Goal: Task Accomplishment & Management: Use online tool/utility

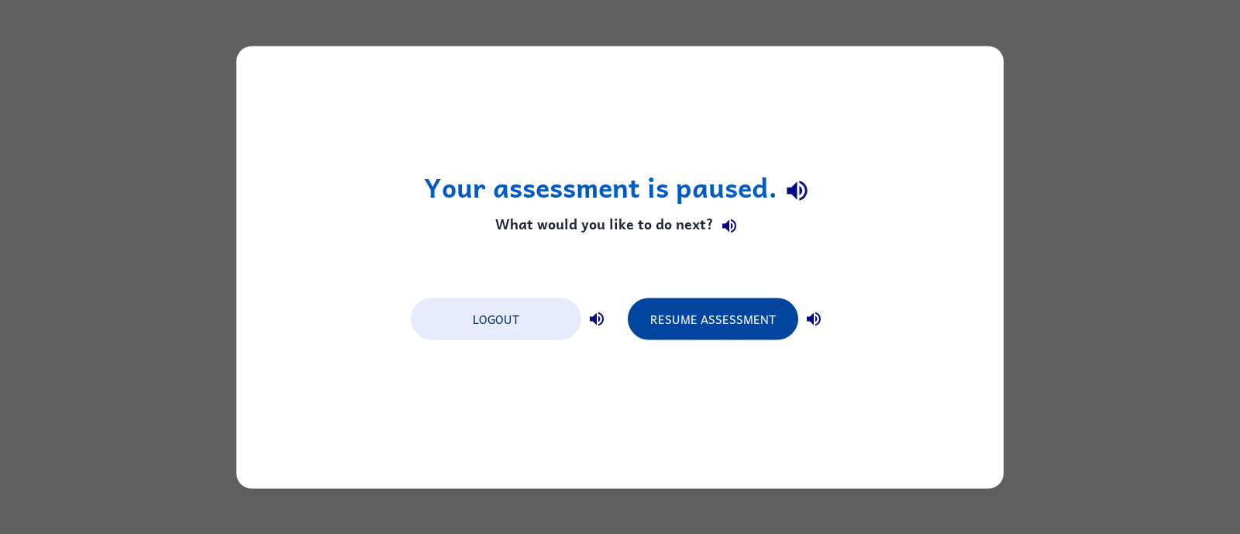
click at [688, 324] on button "Resume Assessment" at bounding box center [713, 319] width 171 height 42
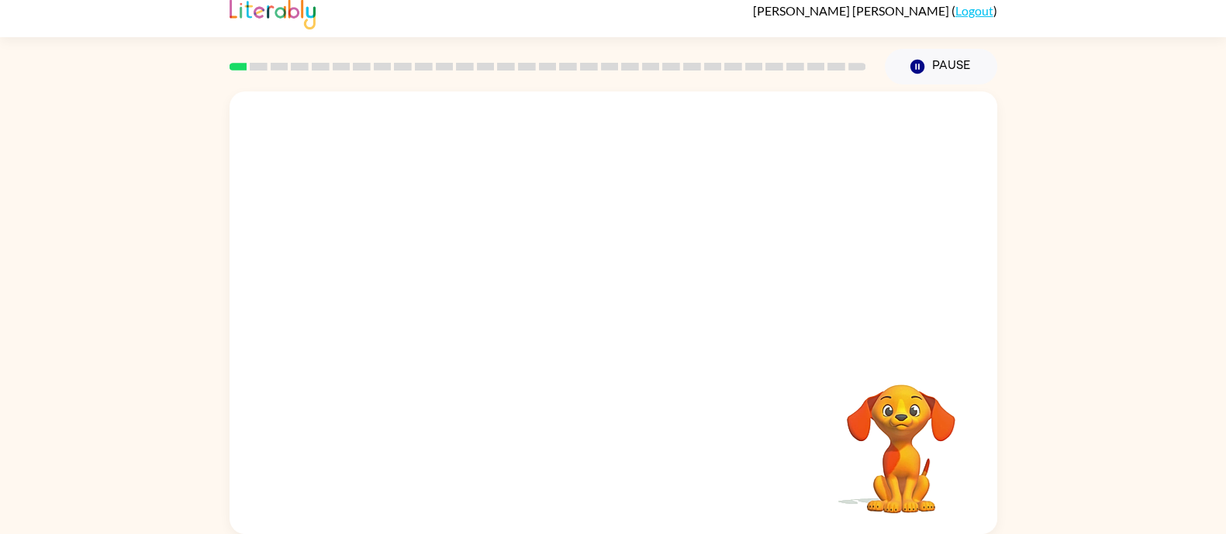
scroll to position [16, 0]
click at [588, 335] on button "button" at bounding box center [613, 320] width 99 height 57
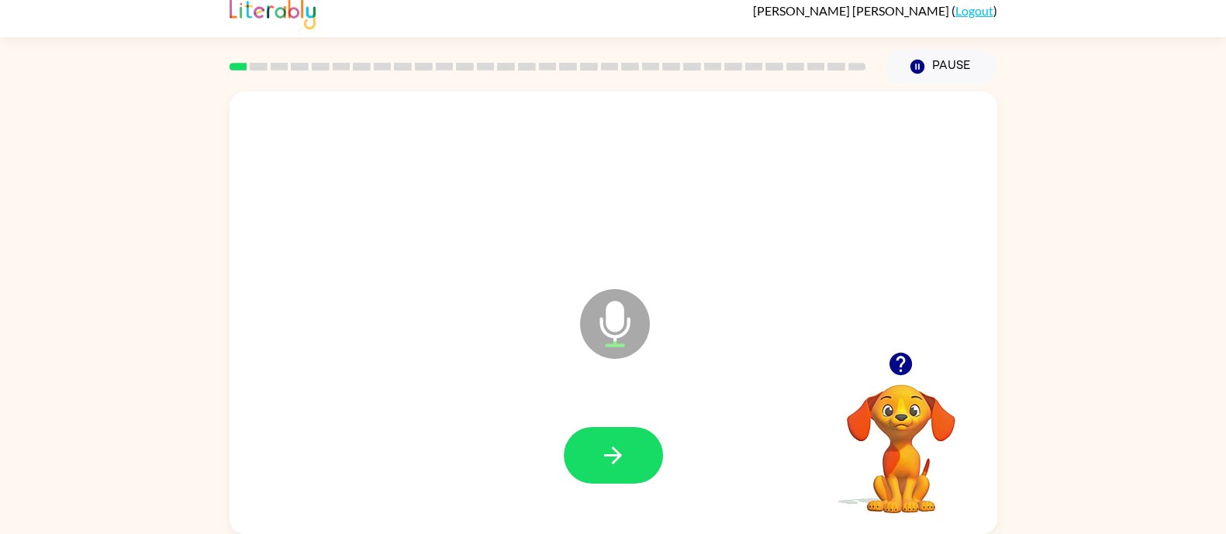
click at [605, 464] on icon "button" at bounding box center [612, 455] width 27 height 27
click at [600, 456] on icon "button" at bounding box center [612, 455] width 27 height 27
click at [611, 465] on icon "button" at bounding box center [612, 455] width 27 height 27
click at [602, 447] on icon "button" at bounding box center [612, 455] width 27 height 27
click at [905, 366] on icon "button" at bounding box center [900, 364] width 22 height 22
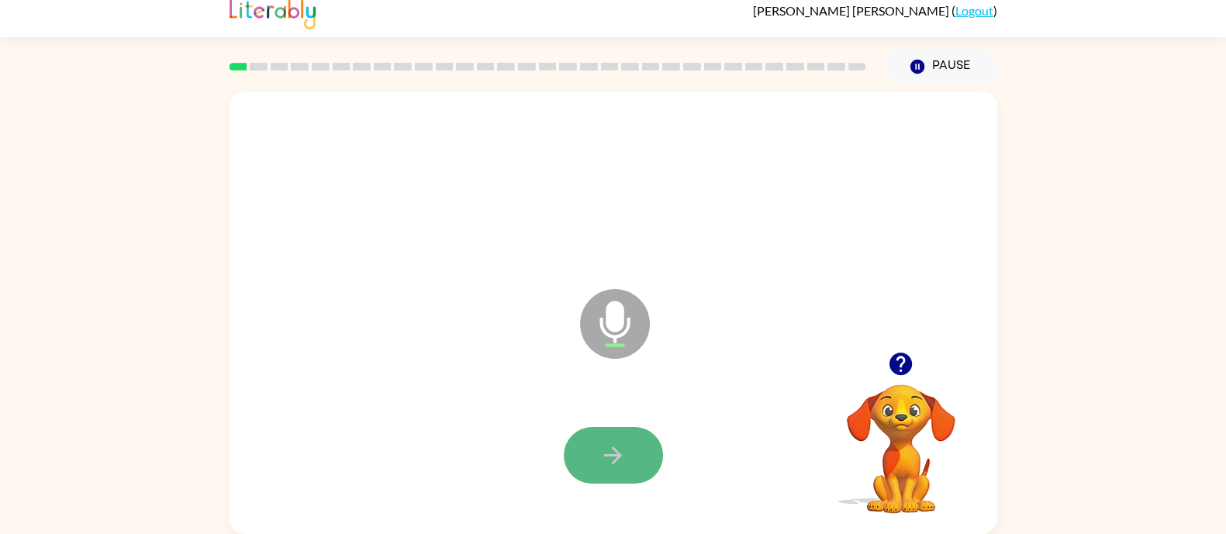
click at [605, 455] on icon "button" at bounding box center [613, 456] width 18 height 18
click at [889, 361] on icon "button" at bounding box center [900, 364] width 22 height 22
drag, startPoint x: 626, startPoint y: 454, endPoint x: 616, endPoint y: 454, distance: 10.1
click at [615, 454] on button "button" at bounding box center [613, 455] width 99 height 57
click at [616, 456] on icon "button" at bounding box center [613, 456] width 18 height 18
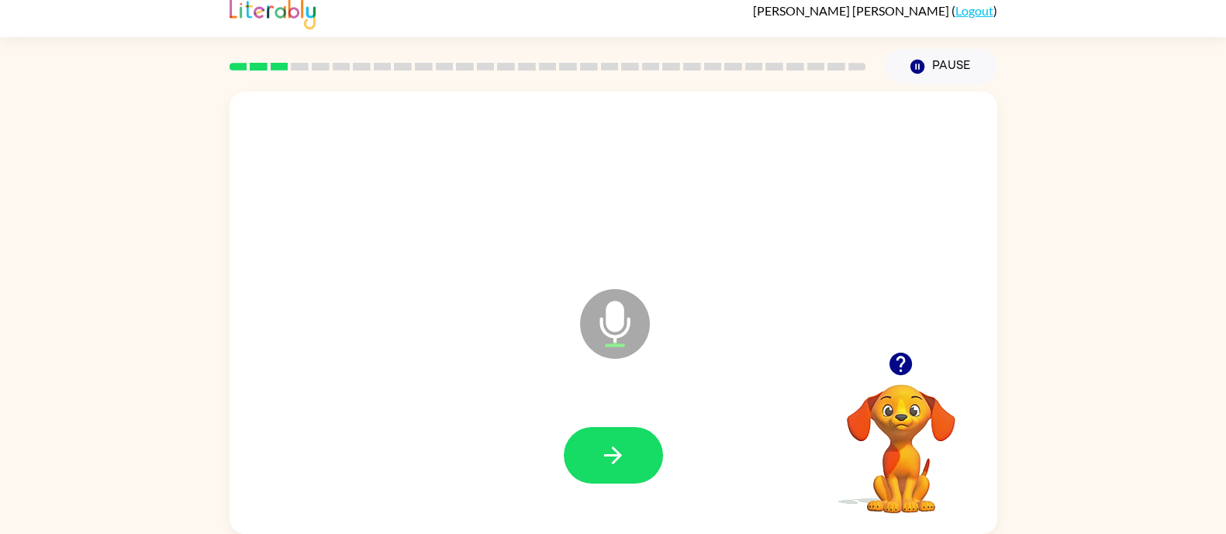
click at [615, 479] on button "button" at bounding box center [613, 455] width 99 height 57
click at [585, 478] on button "button" at bounding box center [613, 455] width 99 height 57
click at [632, 455] on button "button" at bounding box center [613, 455] width 99 height 57
click at [614, 468] on icon "button" at bounding box center [612, 455] width 27 height 27
click at [621, 464] on icon "button" at bounding box center [612, 455] width 27 height 27
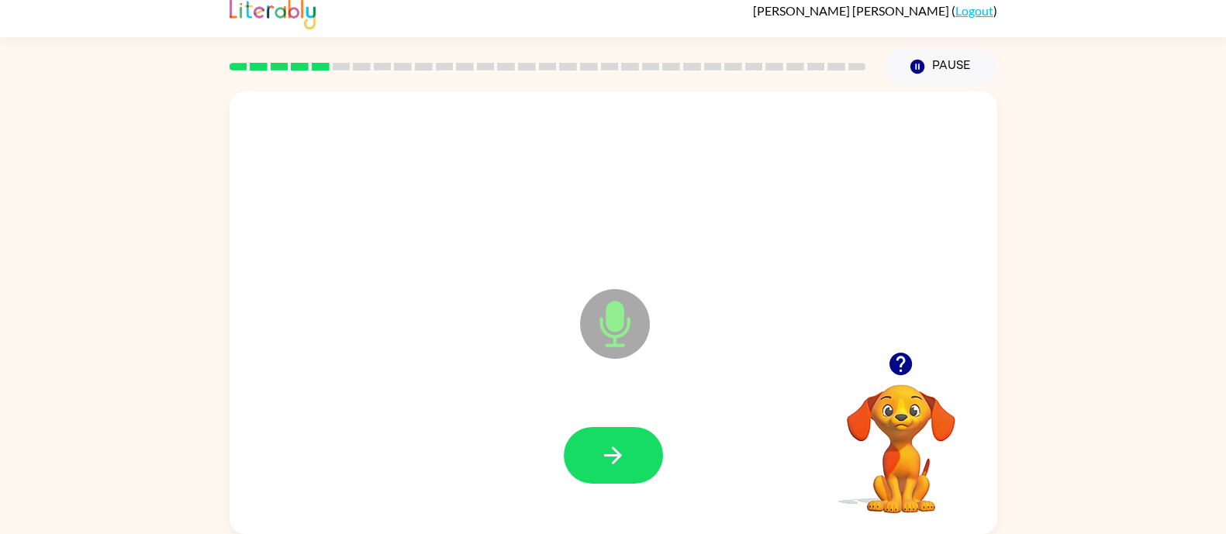
click at [608, 461] on icon "button" at bounding box center [612, 455] width 27 height 27
click at [623, 473] on button "button" at bounding box center [613, 455] width 99 height 57
click at [599, 463] on icon "button" at bounding box center [612, 455] width 27 height 27
click at [620, 451] on icon "button" at bounding box center [612, 455] width 27 height 27
click at [626, 459] on icon "button" at bounding box center [612, 455] width 27 height 27
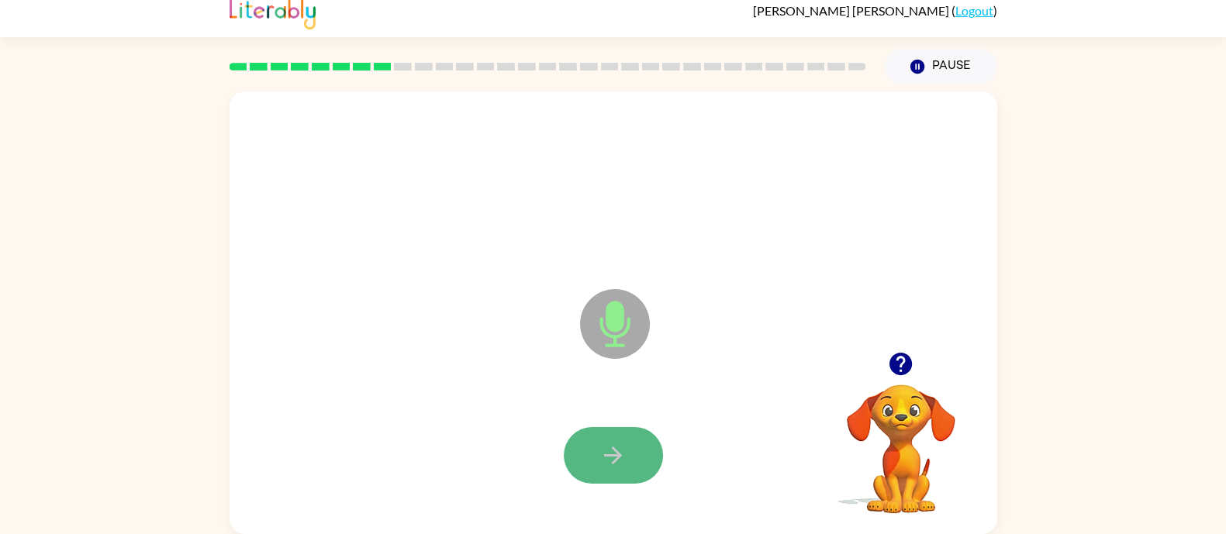
click at [640, 460] on button "button" at bounding box center [613, 455] width 99 height 57
click at [616, 448] on icon "button" at bounding box center [613, 456] width 18 height 18
click at [645, 465] on button "button" at bounding box center [613, 455] width 99 height 57
drag, startPoint x: 638, startPoint y: 461, endPoint x: 633, endPoint y: 471, distance: 10.8
click at [633, 471] on button "button" at bounding box center [613, 455] width 99 height 57
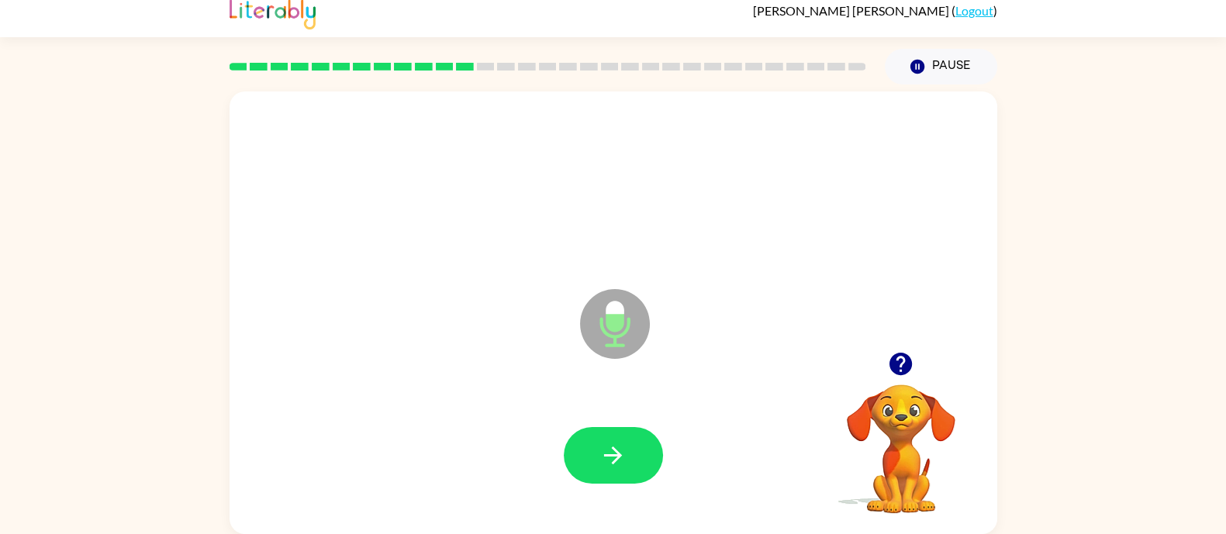
click at [904, 362] on icon "button" at bounding box center [900, 364] width 22 height 22
click at [593, 469] on button "button" at bounding box center [613, 455] width 99 height 57
click at [620, 456] on icon "button" at bounding box center [612, 455] width 27 height 27
click at [624, 465] on icon "button" at bounding box center [612, 455] width 27 height 27
click at [599, 467] on icon "button" at bounding box center [612, 455] width 27 height 27
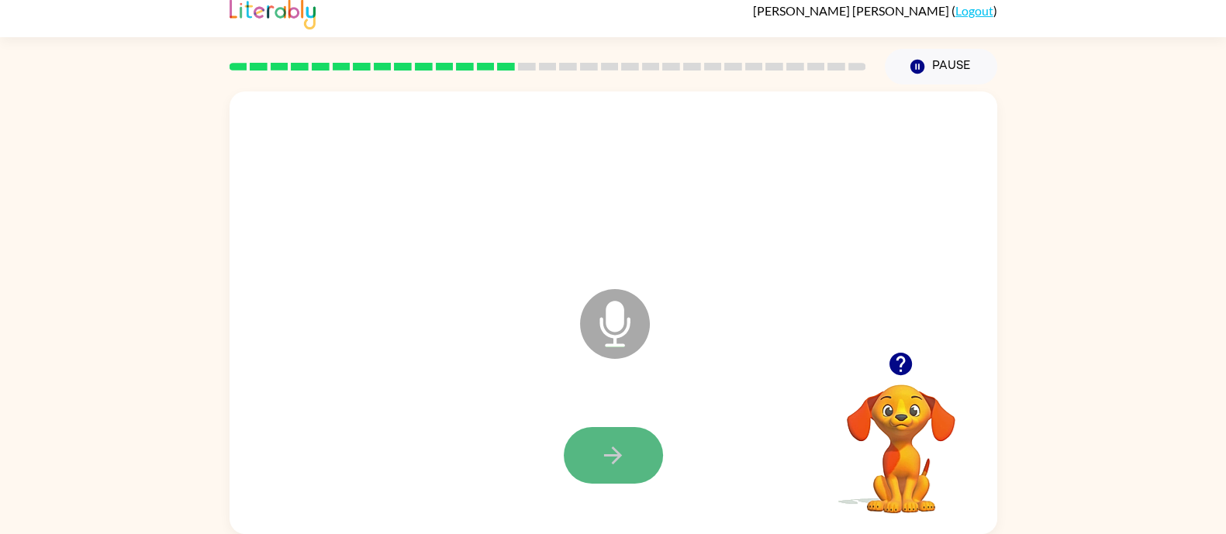
click at [583, 450] on button "button" at bounding box center [613, 455] width 99 height 57
click at [643, 471] on button "button" at bounding box center [613, 455] width 99 height 57
click at [623, 462] on icon "button" at bounding box center [612, 455] width 27 height 27
click at [643, 459] on button "button" at bounding box center [613, 455] width 99 height 57
click at [624, 478] on button "button" at bounding box center [613, 455] width 99 height 57
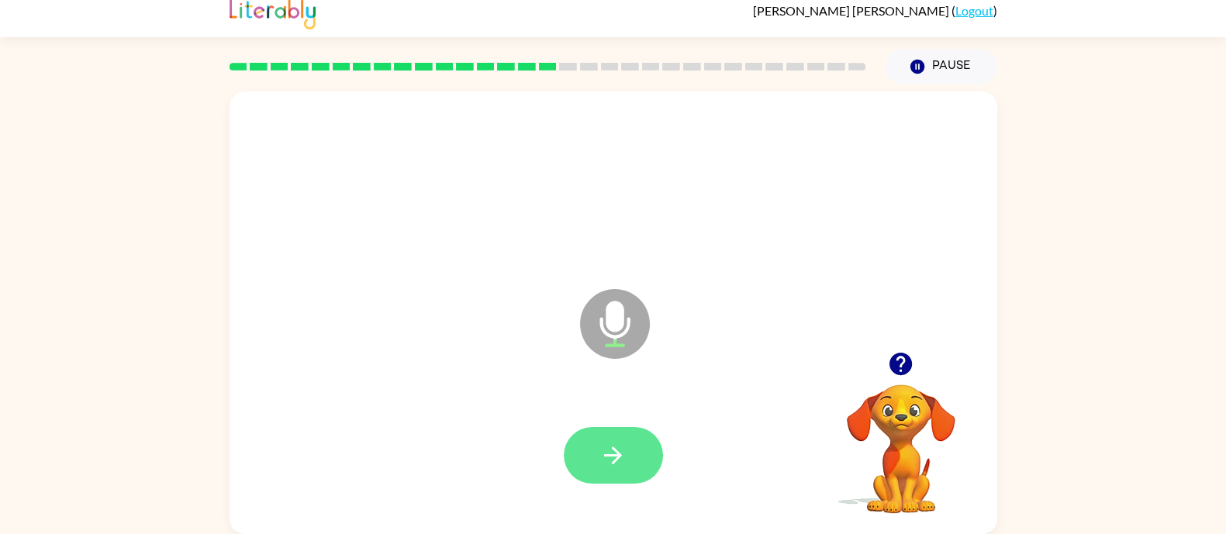
click at [613, 467] on icon "button" at bounding box center [612, 455] width 27 height 27
click at [640, 458] on button "button" at bounding box center [613, 455] width 99 height 57
click at [630, 471] on button "button" at bounding box center [613, 455] width 99 height 57
click at [626, 461] on icon "button" at bounding box center [612, 455] width 27 height 27
click at [609, 469] on icon "button" at bounding box center [612, 455] width 27 height 27
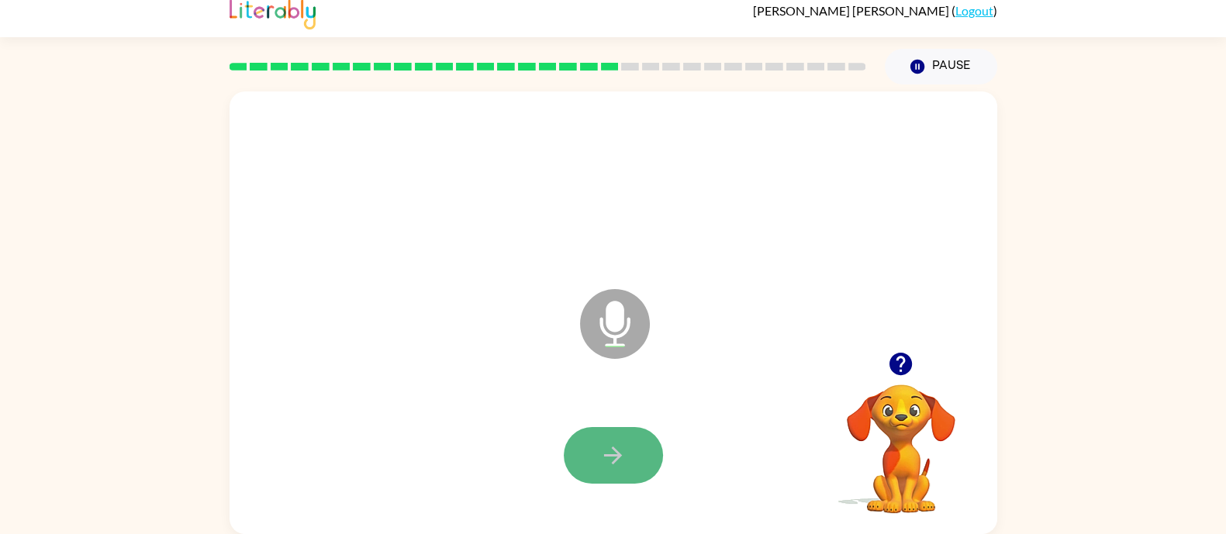
click at [612, 466] on icon "button" at bounding box center [612, 455] width 27 height 27
click at [616, 464] on icon "button" at bounding box center [612, 455] width 27 height 27
drag, startPoint x: 630, startPoint y: 452, endPoint x: 621, endPoint y: 452, distance: 8.5
click at [621, 452] on button "button" at bounding box center [613, 455] width 99 height 57
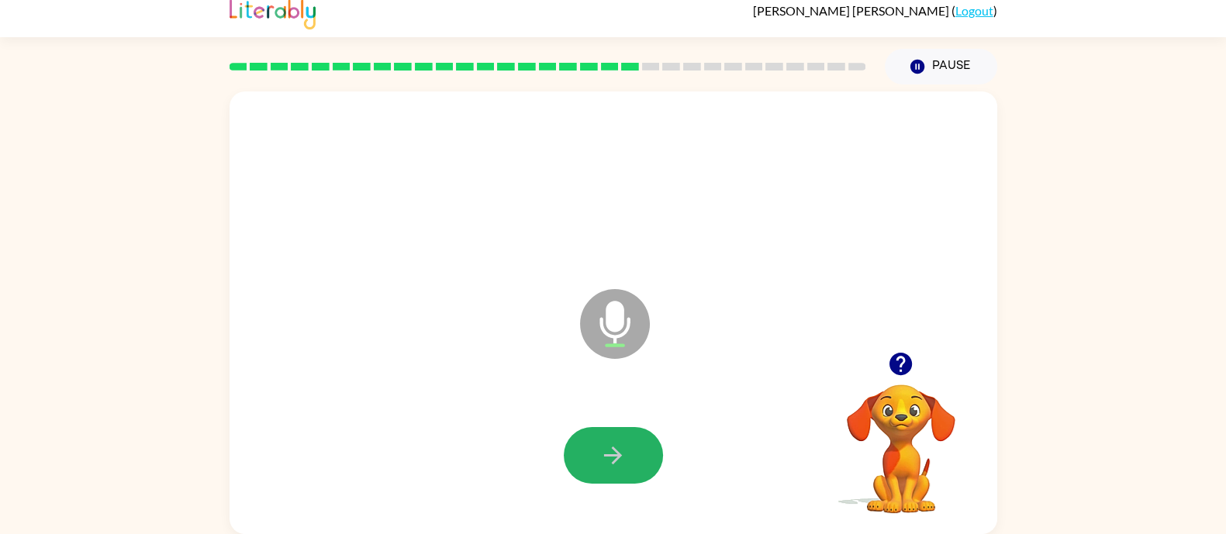
click at [621, 452] on icon "button" at bounding box center [612, 455] width 27 height 27
click at [583, 462] on button "button" at bounding box center [613, 455] width 99 height 57
click at [604, 454] on icon "button" at bounding box center [613, 456] width 18 height 18
click at [612, 454] on icon "button" at bounding box center [612, 455] width 27 height 27
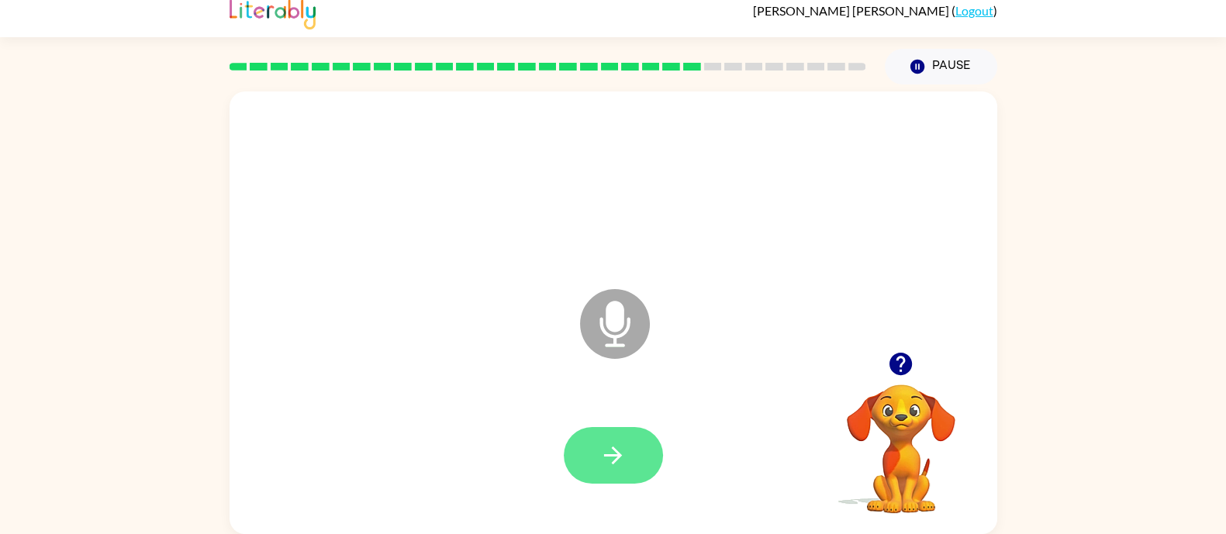
click at [616, 428] on button "button" at bounding box center [613, 455] width 99 height 57
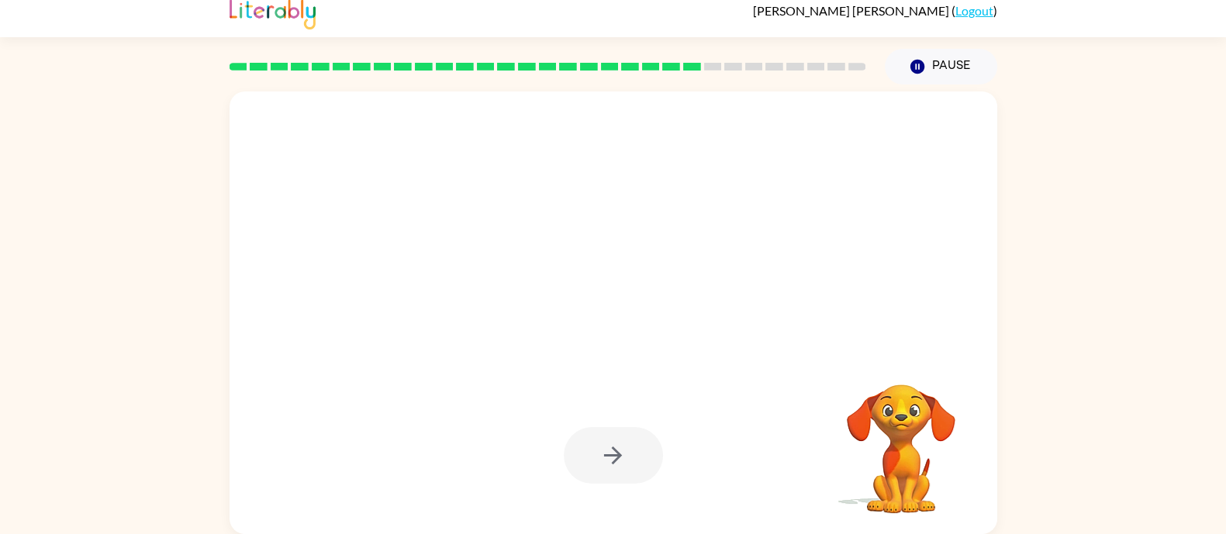
click at [869, 436] on video "Your browser must support playing .mp4 files to use Literably. Please try using…" at bounding box center [900, 438] width 155 height 155
click at [939, 56] on button "Pause Pause" at bounding box center [941, 67] width 112 height 36
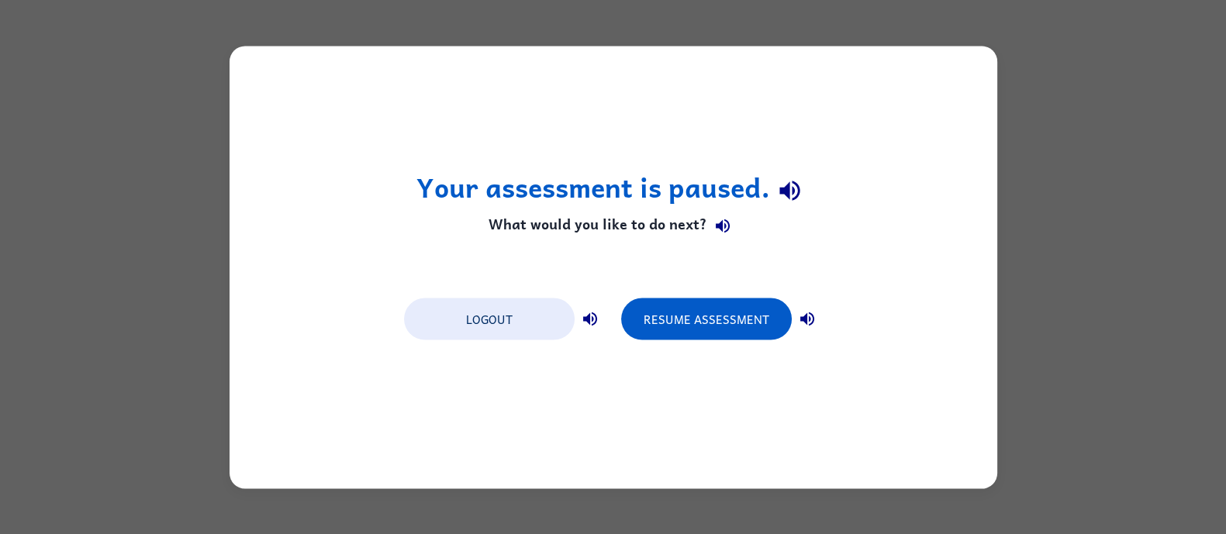
scroll to position [0, 0]
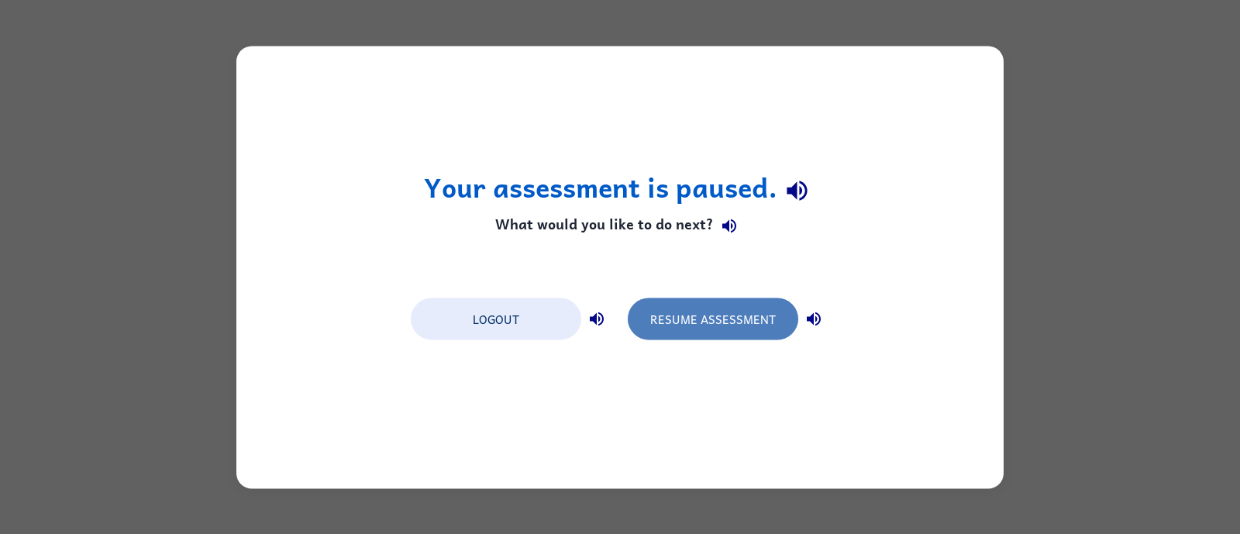
click at [717, 312] on button "Resume Assessment" at bounding box center [713, 319] width 171 height 42
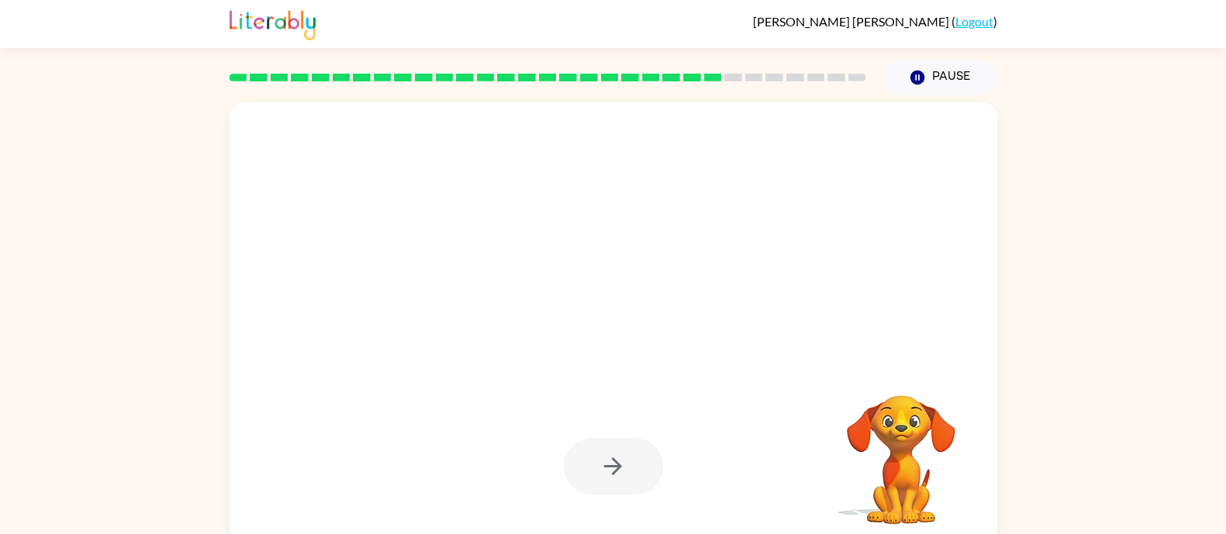
scroll to position [16, 0]
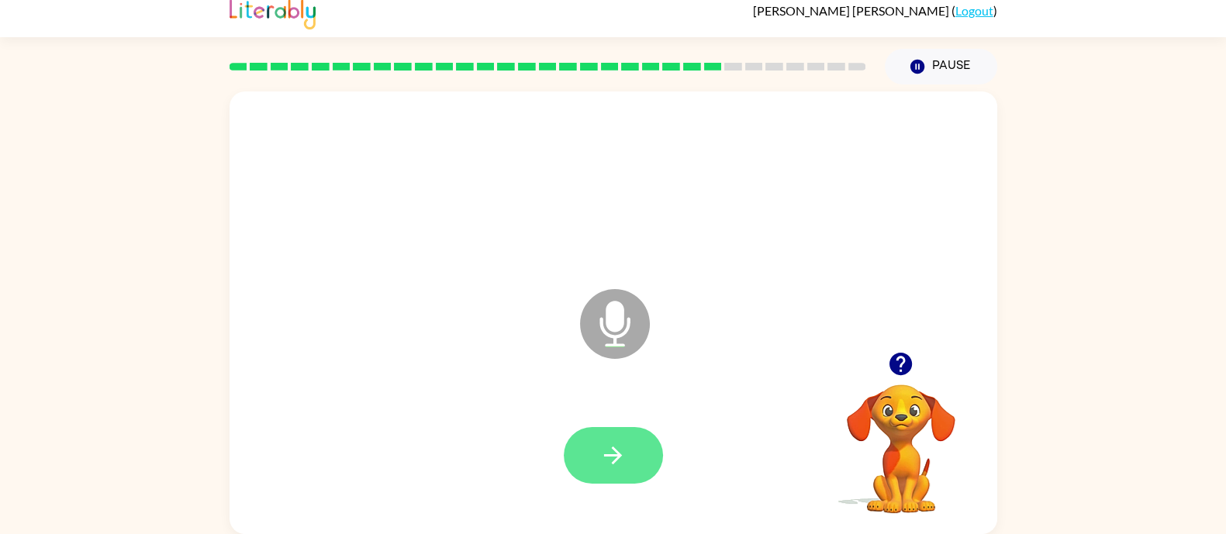
click at [592, 470] on button "button" at bounding box center [613, 455] width 99 height 57
click at [624, 444] on icon "button" at bounding box center [612, 455] width 27 height 27
click at [640, 461] on button "button" at bounding box center [613, 455] width 99 height 57
click at [630, 455] on button "button" at bounding box center [613, 455] width 99 height 57
click at [599, 454] on icon "button" at bounding box center [612, 455] width 27 height 27
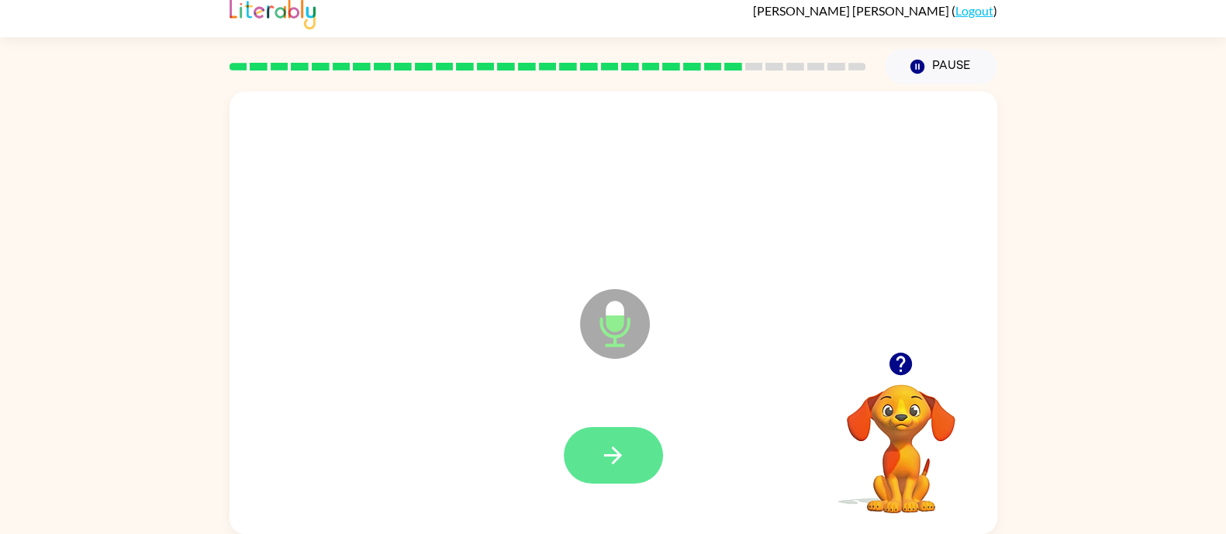
click at [609, 442] on icon "button" at bounding box center [612, 455] width 27 height 27
click at [633, 454] on button "button" at bounding box center [613, 455] width 99 height 57
click at [617, 453] on icon "button" at bounding box center [612, 455] width 27 height 27
click at [631, 460] on button "button" at bounding box center [613, 455] width 99 height 57
click at [599, 456] on icon "button" at bounding box center [612, 455] width 27 height 27
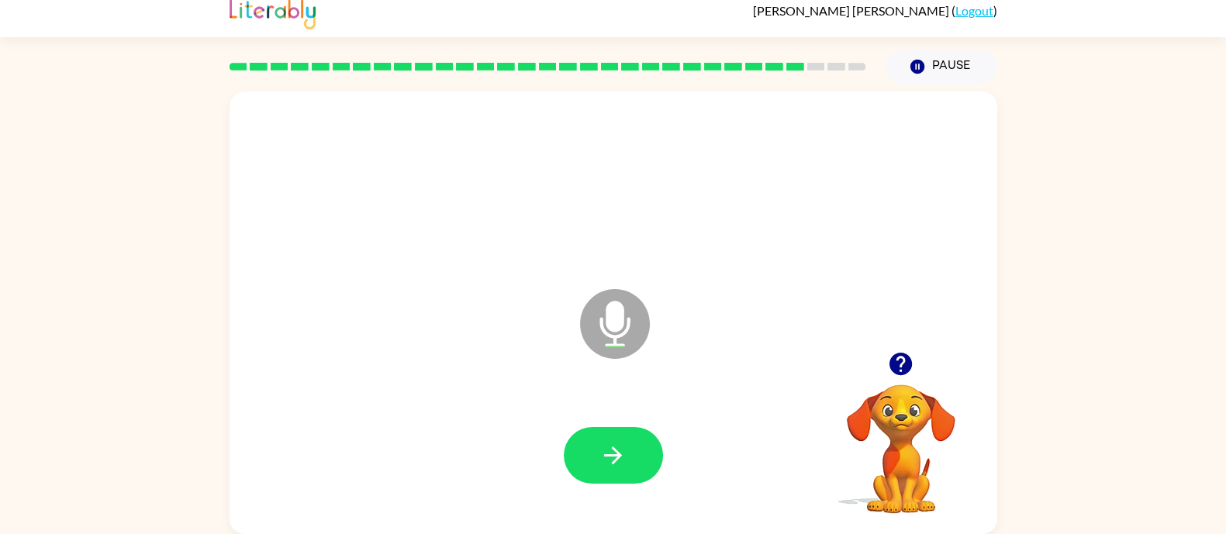
click at [892, 358] on icon "button" at bounding box center [900, 364] width 22 height 22
click at [887, 358] on icon "button" at bounding box center [900, 363] width 27 height 27
click at [614, 453] on icon "button" at bounding box center [612, 455] width 27 height 27
click at [623, 454] on icon "button" at bounding box center [612, 455] width 27 height 27
click at [626, 457] on icon "button" at bounding box center [612, 455] width 27 height 27
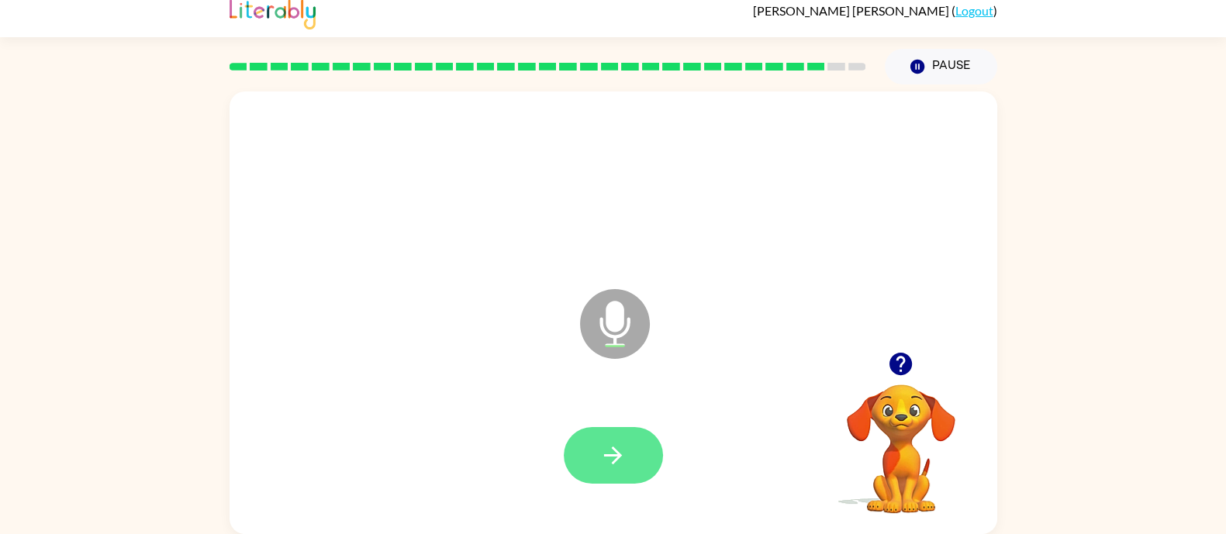
click at [612, 455] on icon "button" at bounding box center [613, 456] width 18 height 18
click at [600, 455] on icon "button" at bounding box center [612, 455] width 27 height 27
click at [903, 360] on icon "button" at bounding box center [900, 363] width 27 height 27
click at [620, 459] on icon "button" at bounding box center [612, 455] width 27 height 27
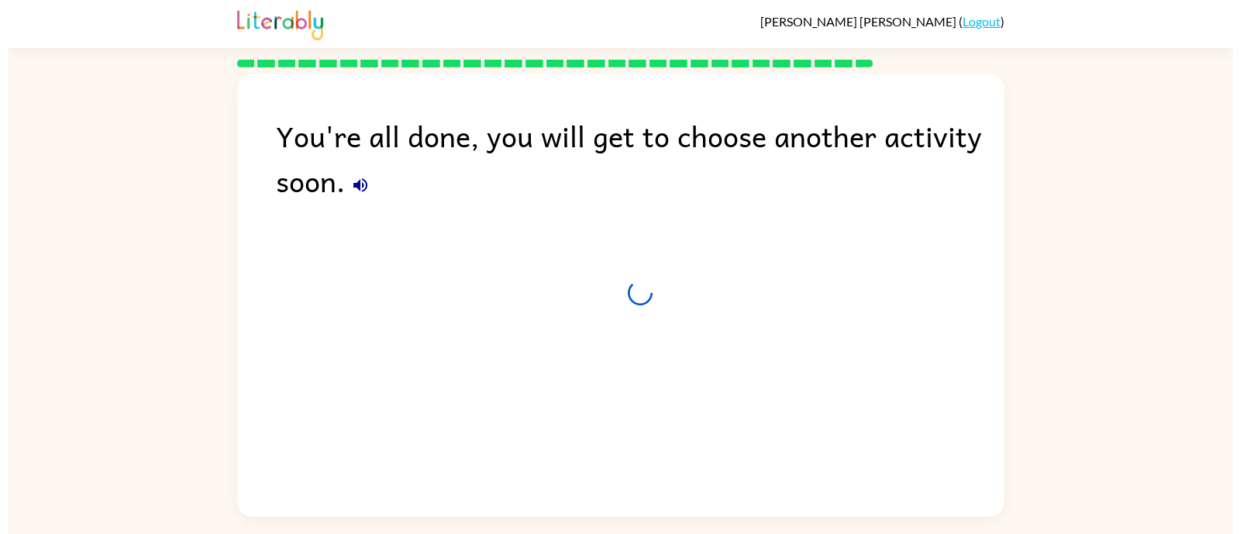
scroll to position [0, 0]
